Goal: Book appointment/travel/reservation

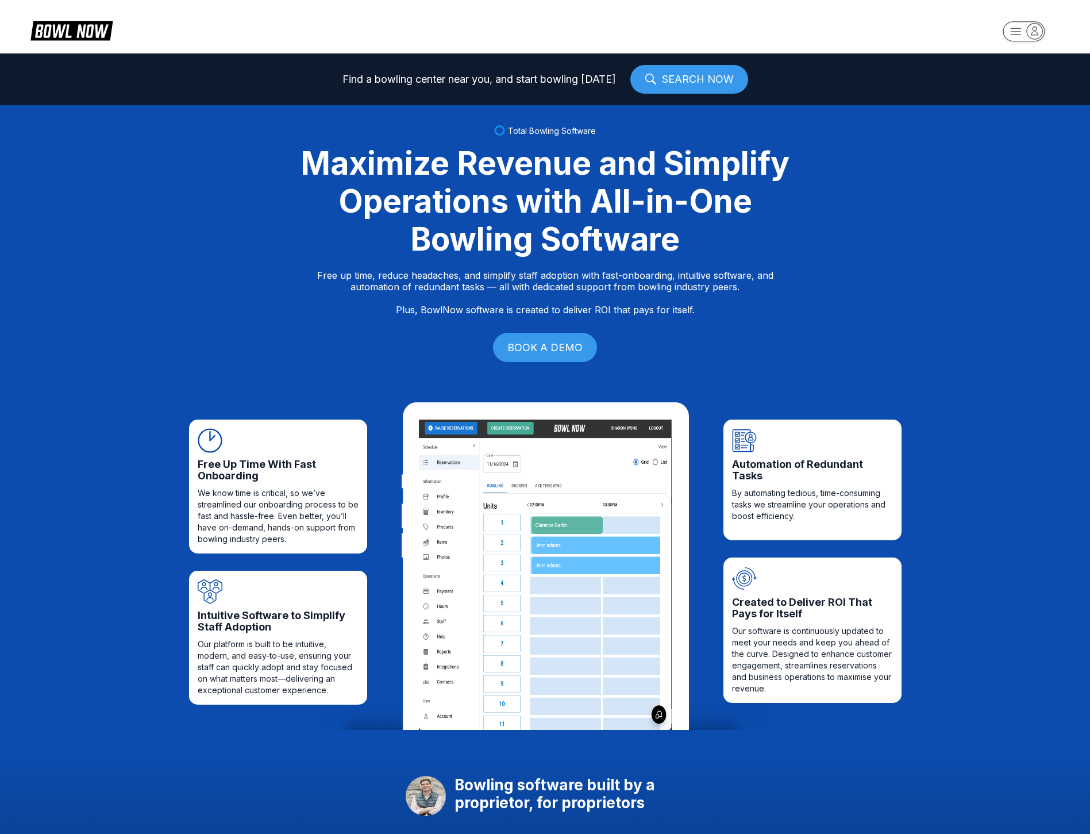
click at [544, 499] on img at bounding box center [545, 574] width 253 height 310
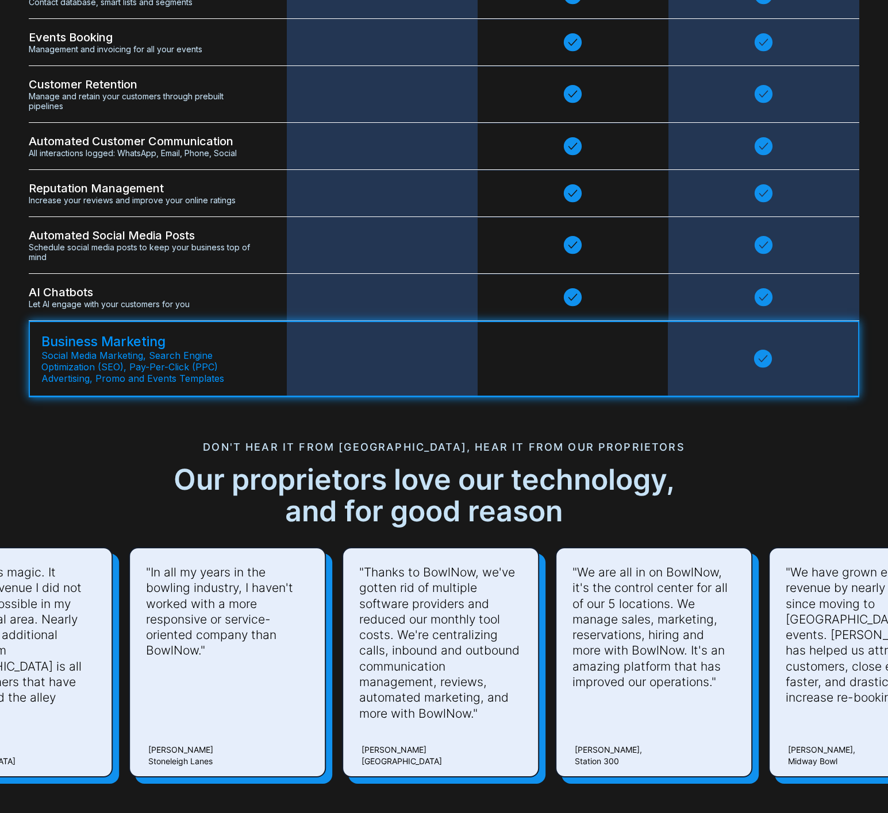
scroll to position [2901, 0]
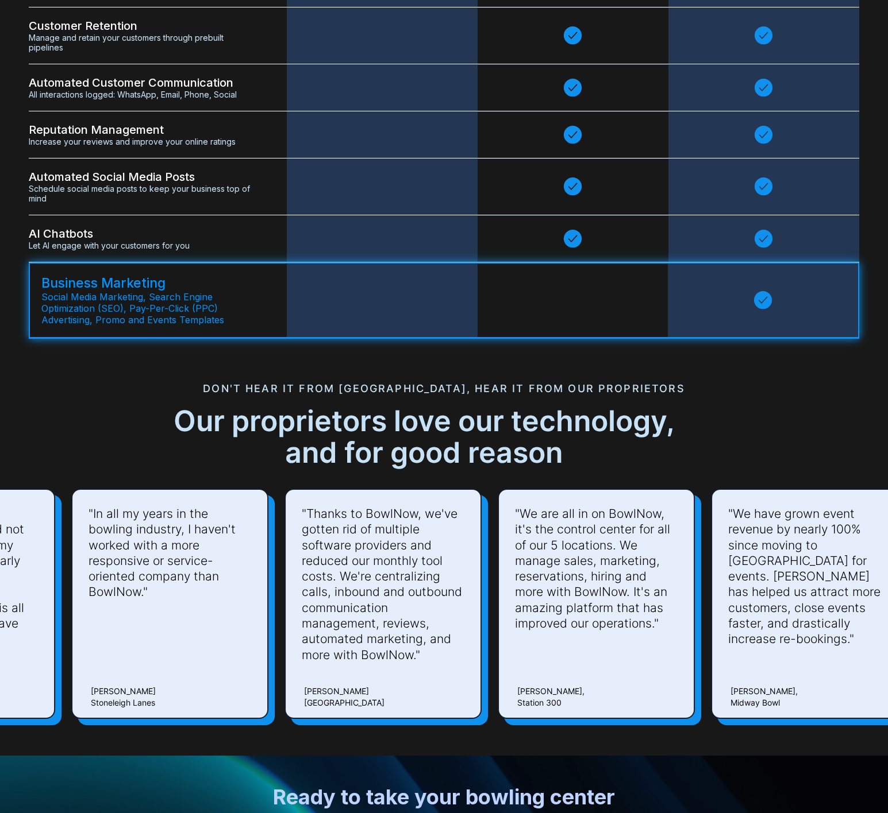
click at [236, 241] on span "Let AI engage with your customers for you" at bounding box center [143, 246] width 229 height 10
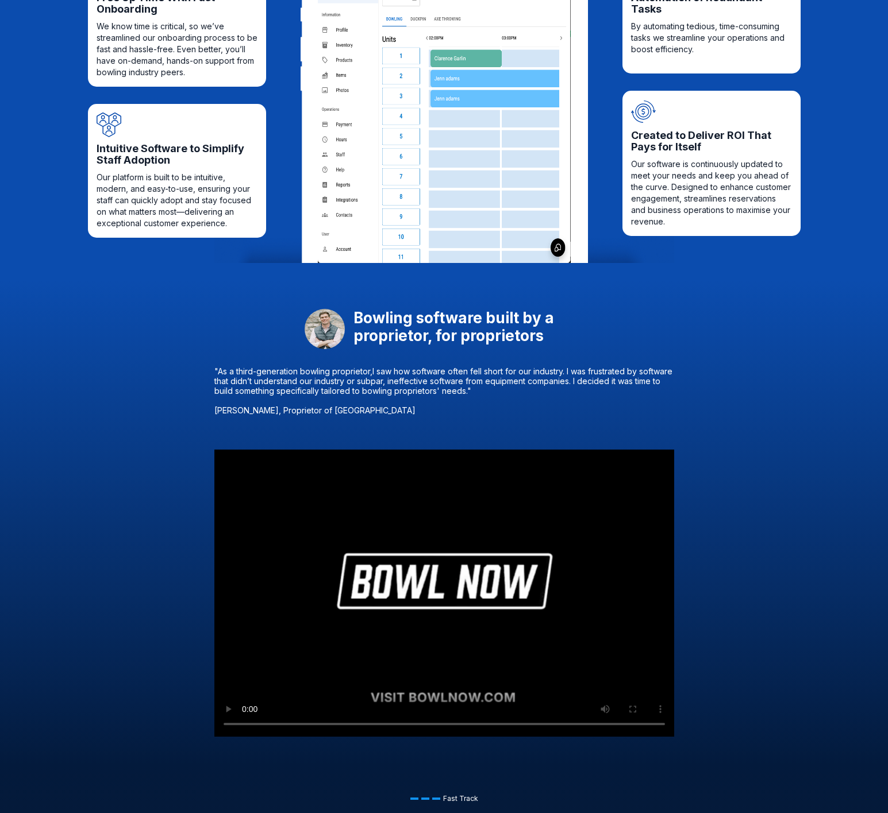
scroll to position [0, 0]
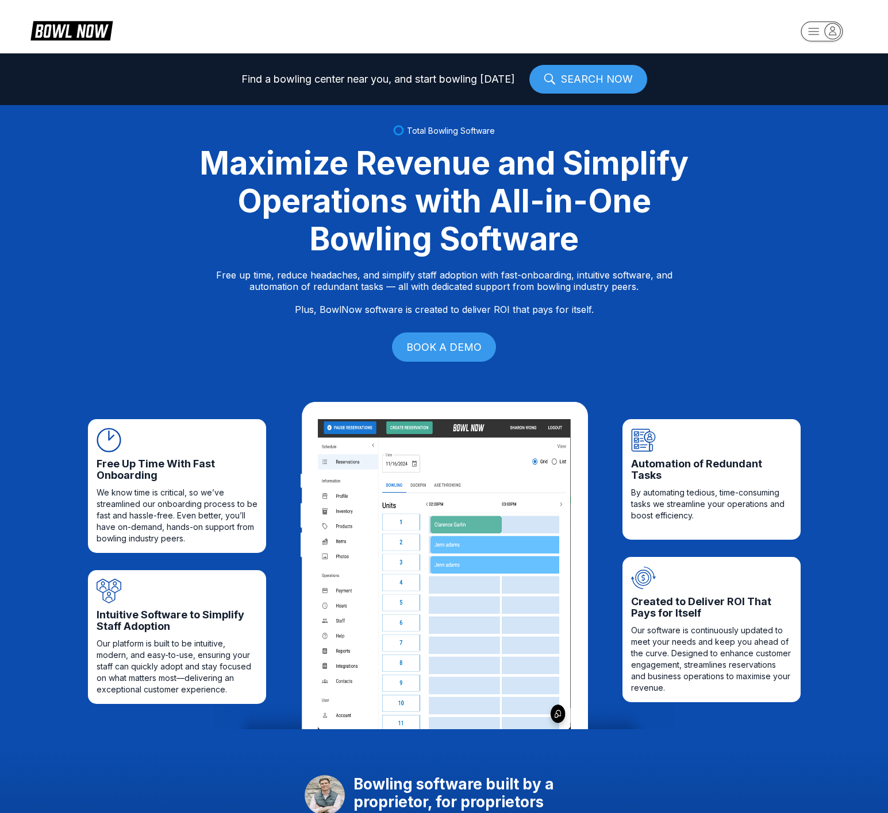
click at [88, 33] on icon at bounding box center [89, 30] width 3 height 9
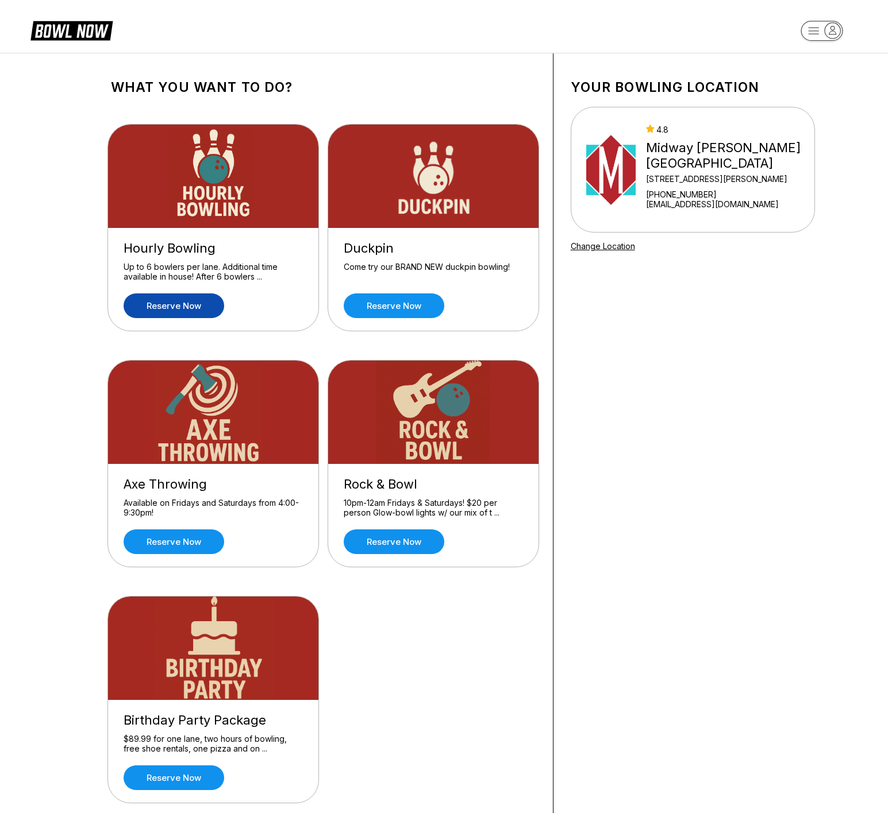
click at [179, 308] on link "Reserve now" at bounding box center [174, 306] width 101 height 25
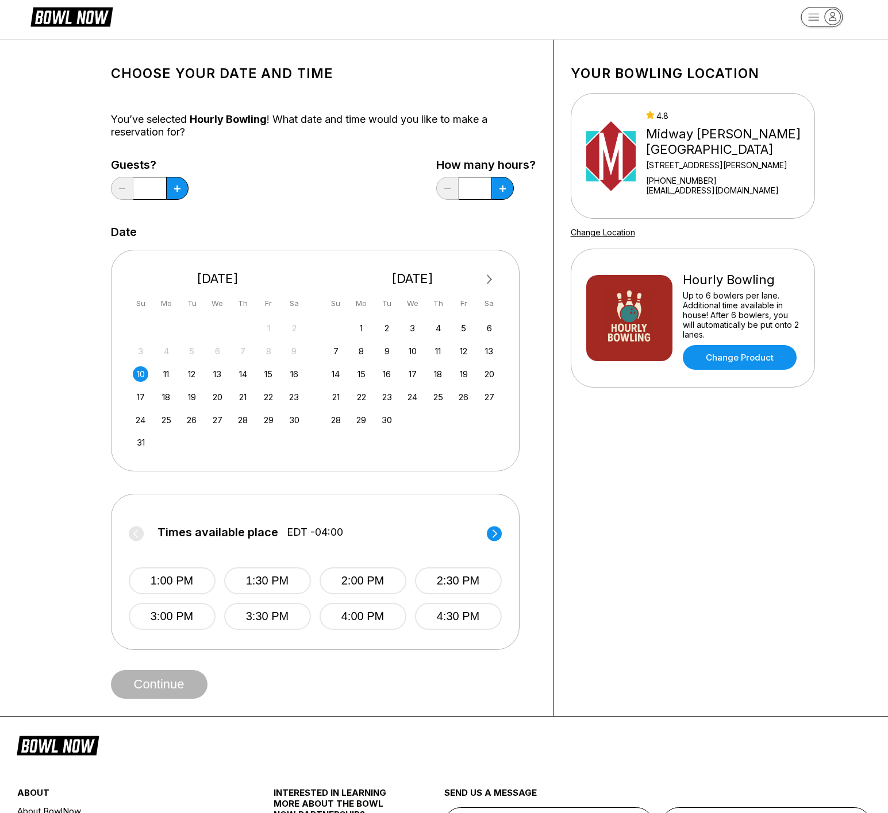
scroll to position [44, 0]
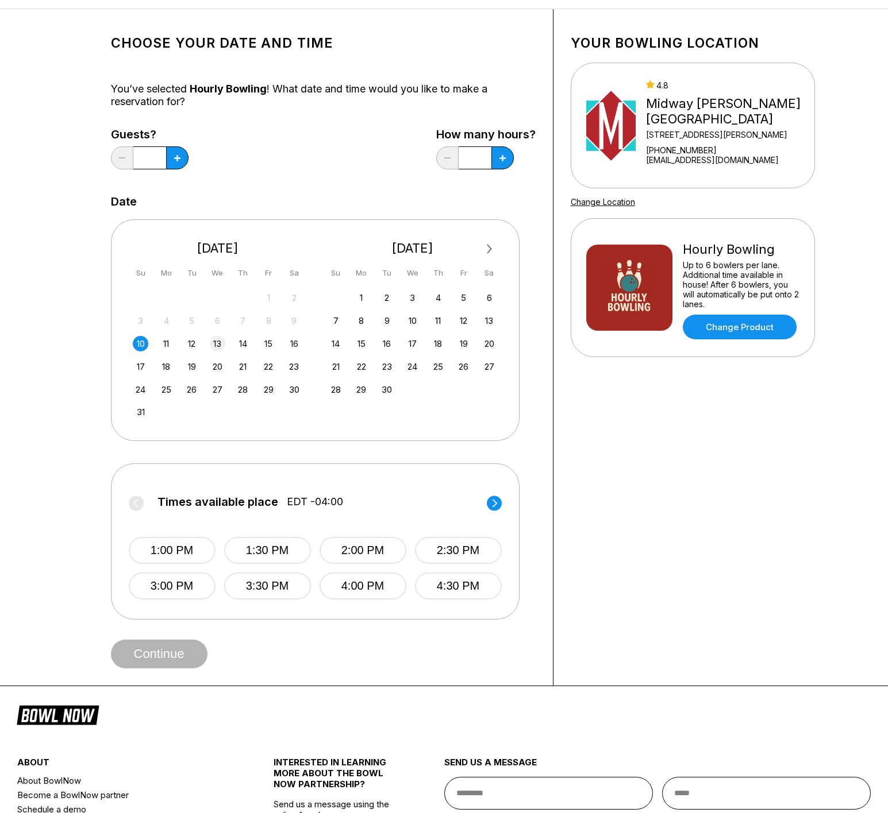
click at [217, 342] on div "13" at bounding box center [218, 344] width 16 height 16
click at [254, 552] on button "4:30 PM" at bounding box center [267, 550] width 87 height 27
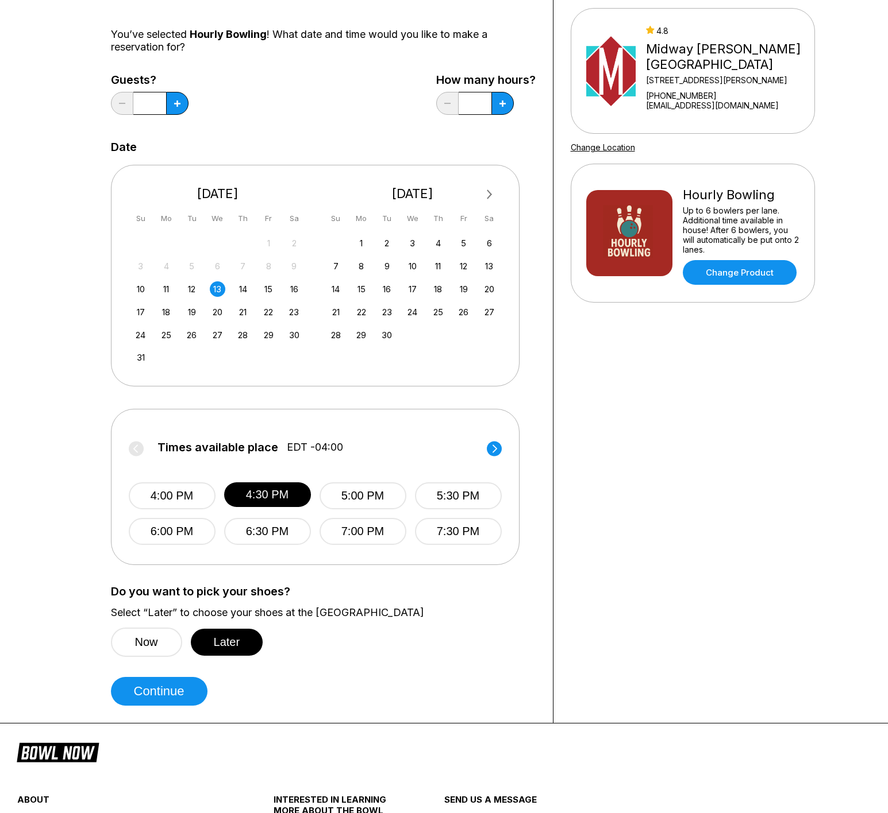
scroll to position [207, 0]
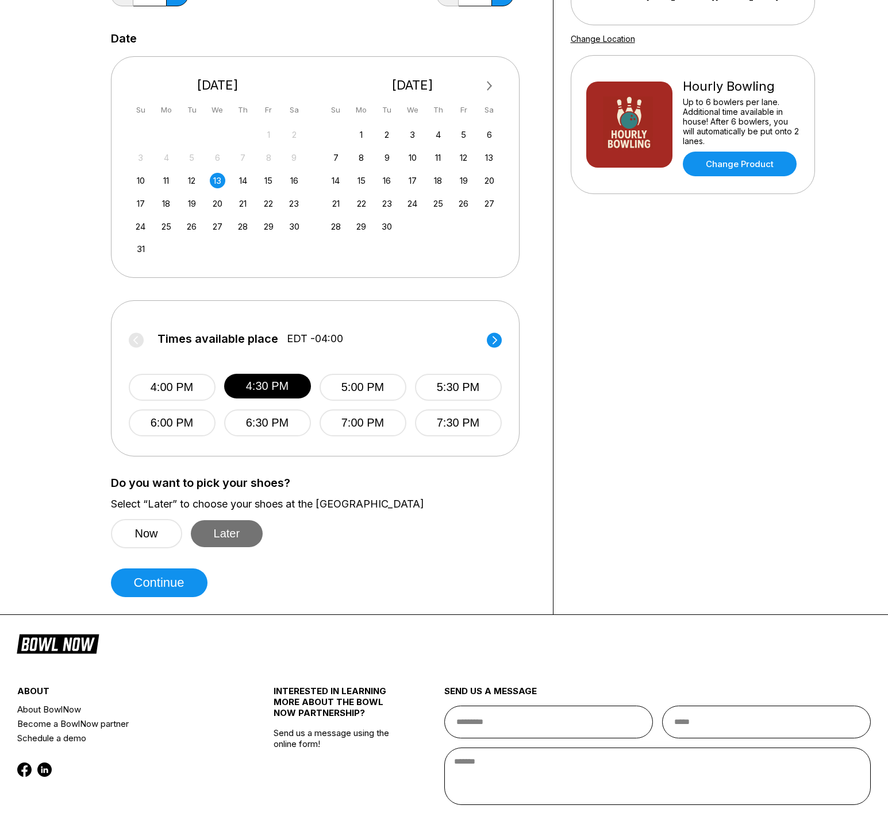
click at [230, 533] on button "Later" at bounding box center [227, 533] width 72 height 27
click at [155, 583] on button "Continue" at bounding box center [159, 583] width 97 height 29
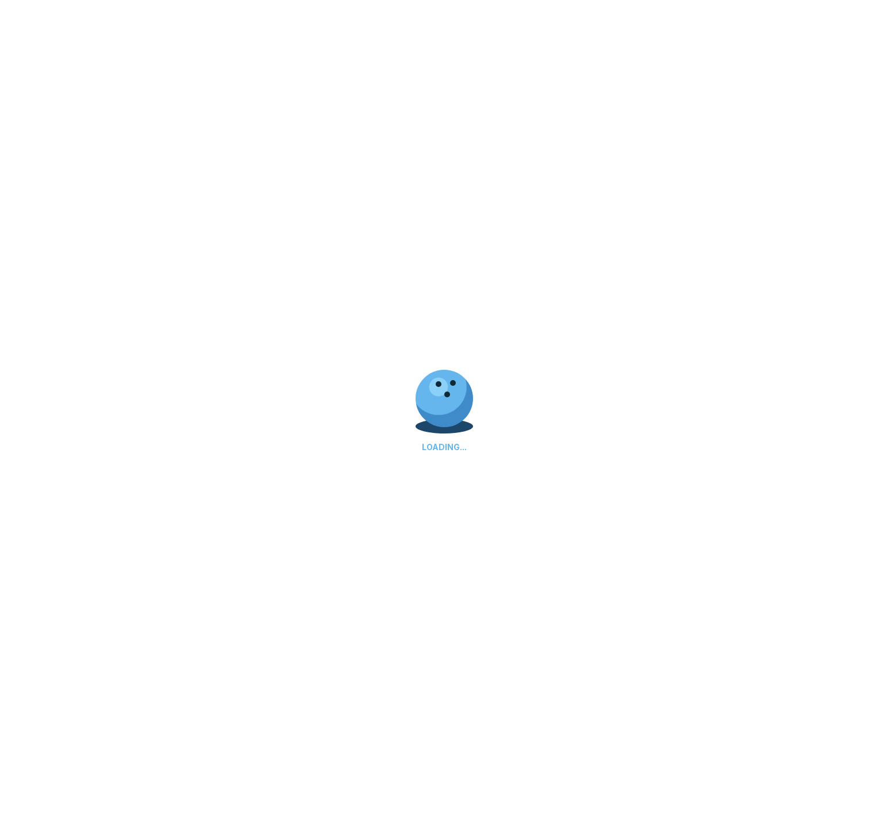
scroll to position [0, 0]
select select "**"
